Goal: Information Seeking & Learning: Check status

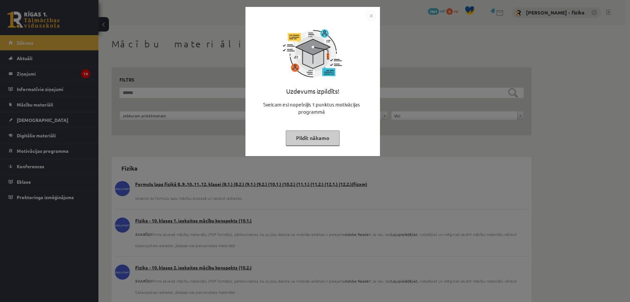
click at [305, 138] on button "Pildīt nākamo" at bounding box center [313, 137] width 54 height 15
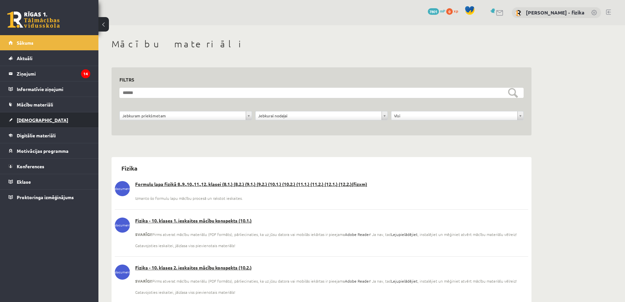
click at [47, 119] on link "[DEMOGRAPHIC_DATA]" at bounding box center [50, 119] width 82 height 15
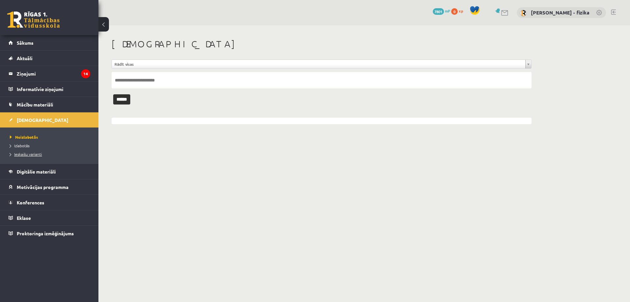
click at [32, 155] on span "Ieskaišu varianti" at bounding box center [26, 153] width 32 height 5
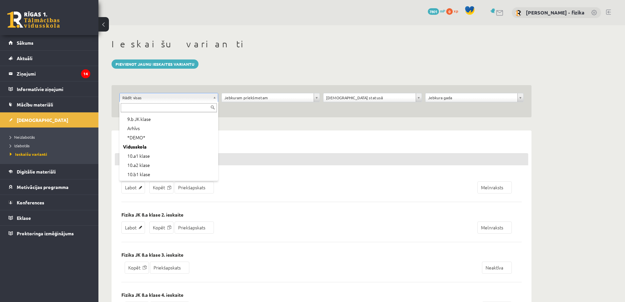
scroll to position [64, 0]
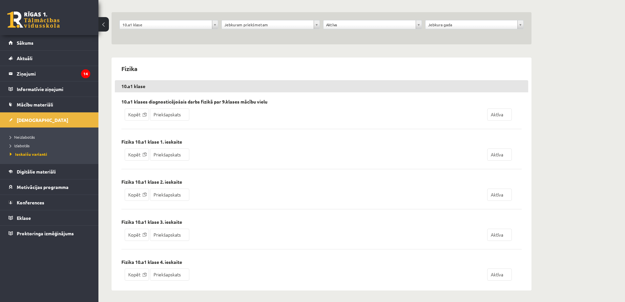
scroll to position [75, 0]
click at [176, 151] on link "Priekšapskats" at bounding box center [169, 153] width 39 height 12
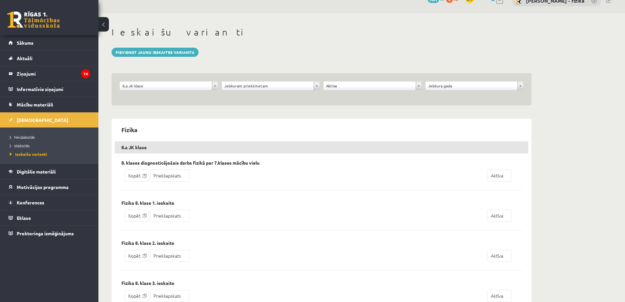
scroll to position [75, 0]
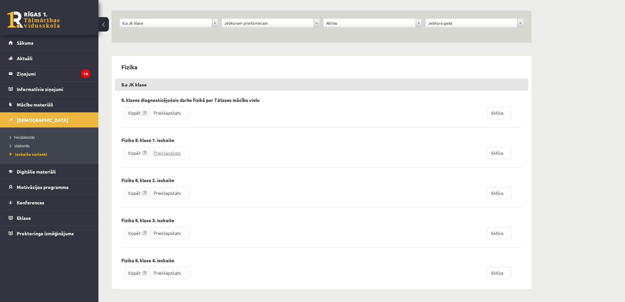
click at [174, 154] on link "Priekšapskats" at bounding box center [169, 153] width 39 height 12
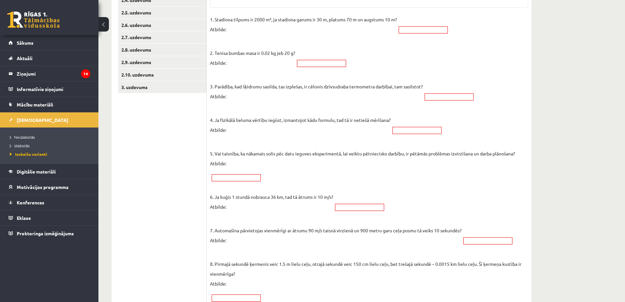
scroll to position [260, 0]
